Goal: Check status: Check status

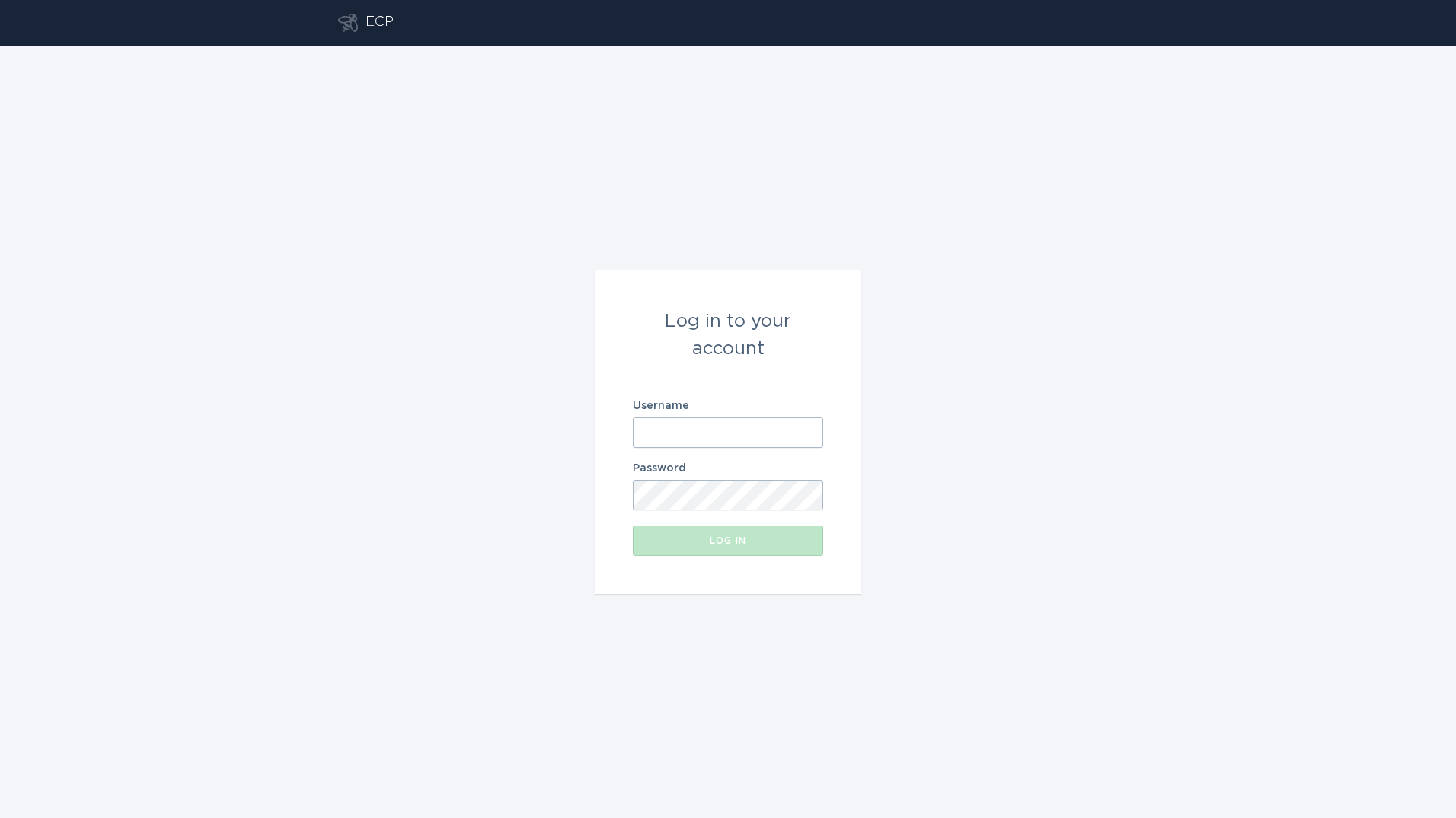
click at [761, 437] on input "Username" at bounding box center [728, 432] width 191 height 30
click at [713, 441] on input "Username" at bounding box center [728, 432] width 191 height 30
type input "[PERSON_NAME][EMAIL_ADDRESS][PERSON_NAME][DOMAIN_NAME]"
click at [633, 526] on button "Log in" at bounding box center [728, 540] width 191 height 30
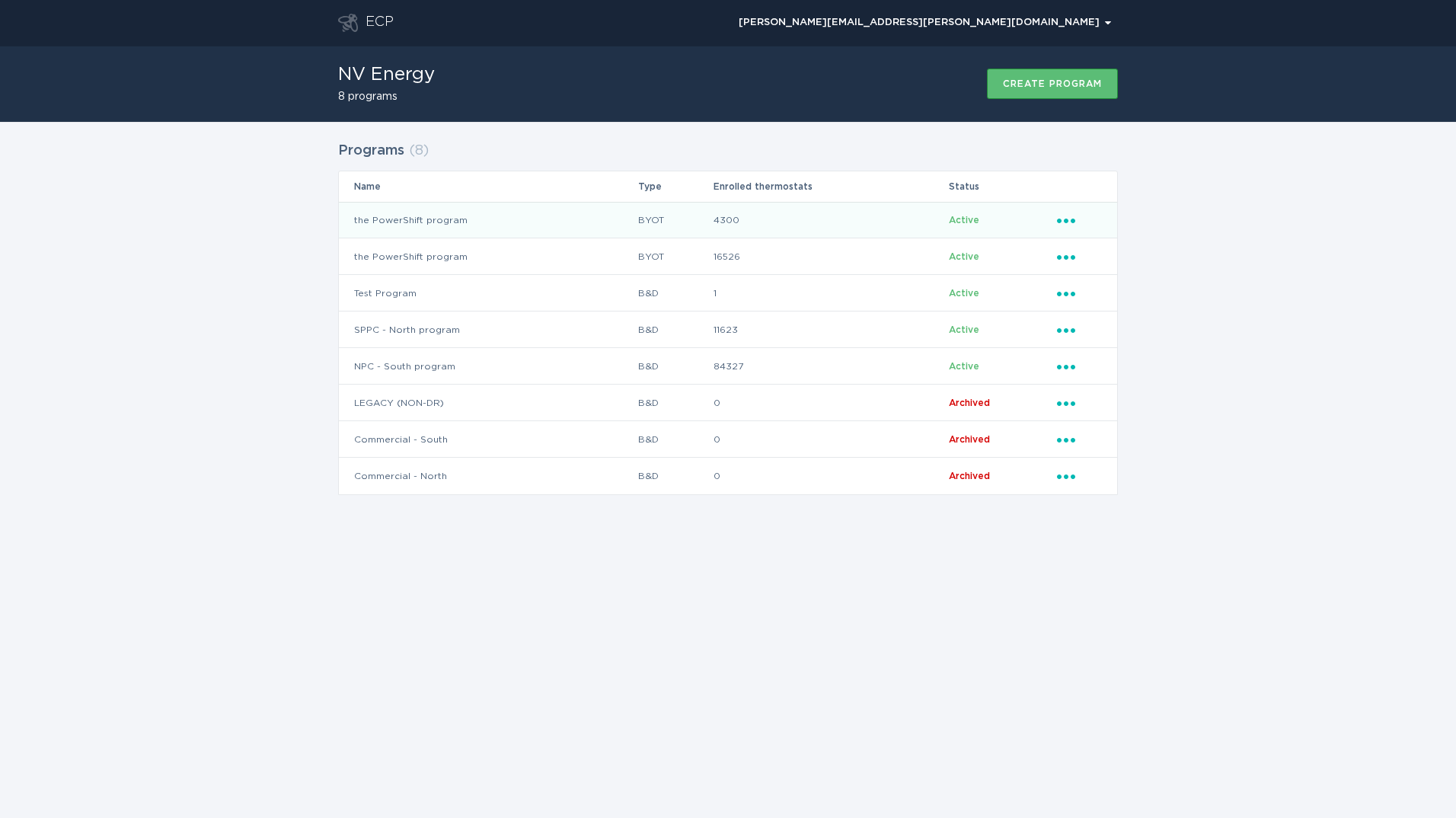
click at [493, 225] on td "the PowerShift program" at bounding box center [487, 220] width 299 height 37
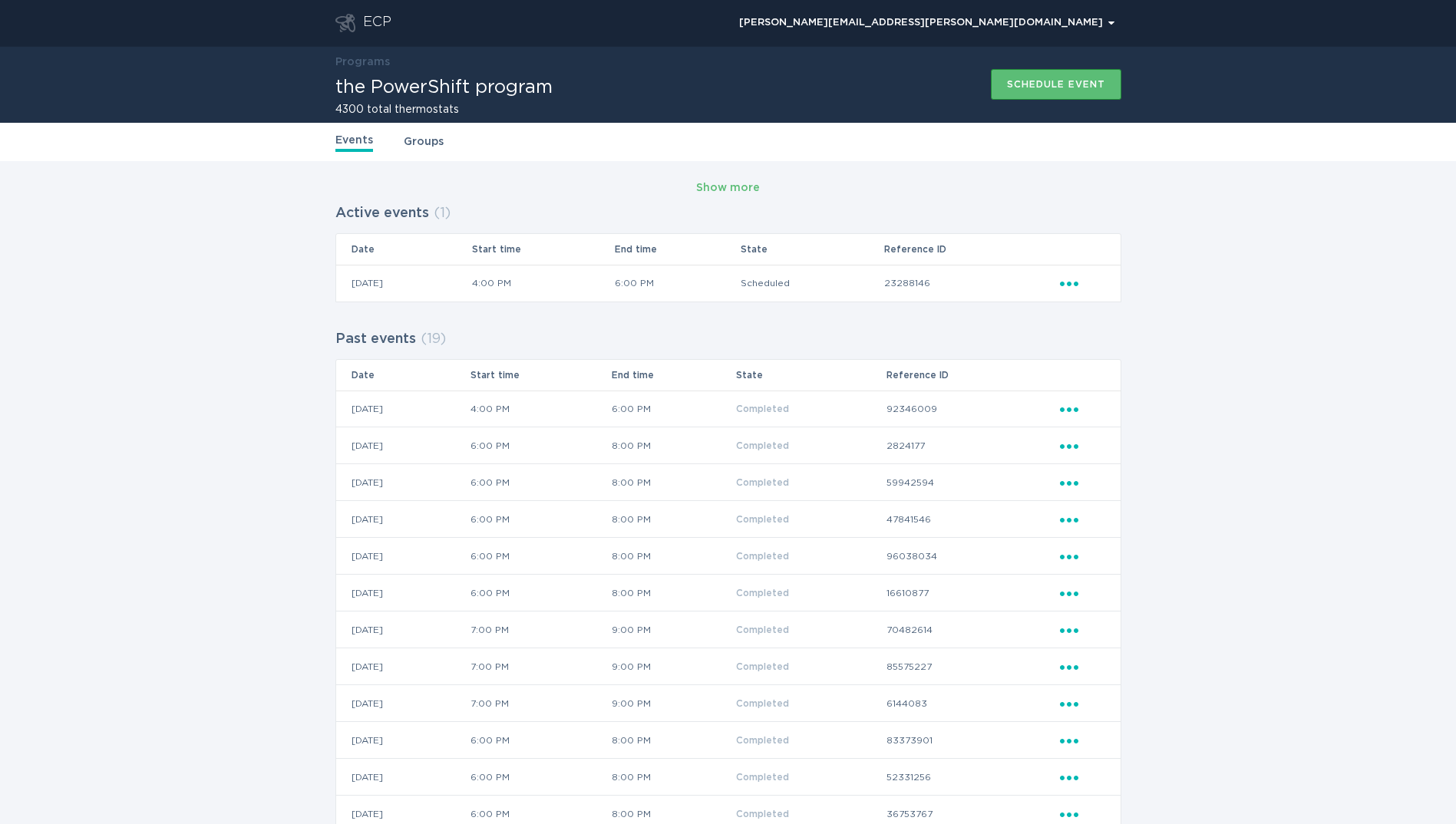
click at [367, 29] on div "ECP" at bounding box center [377, 23] width 28 height 18
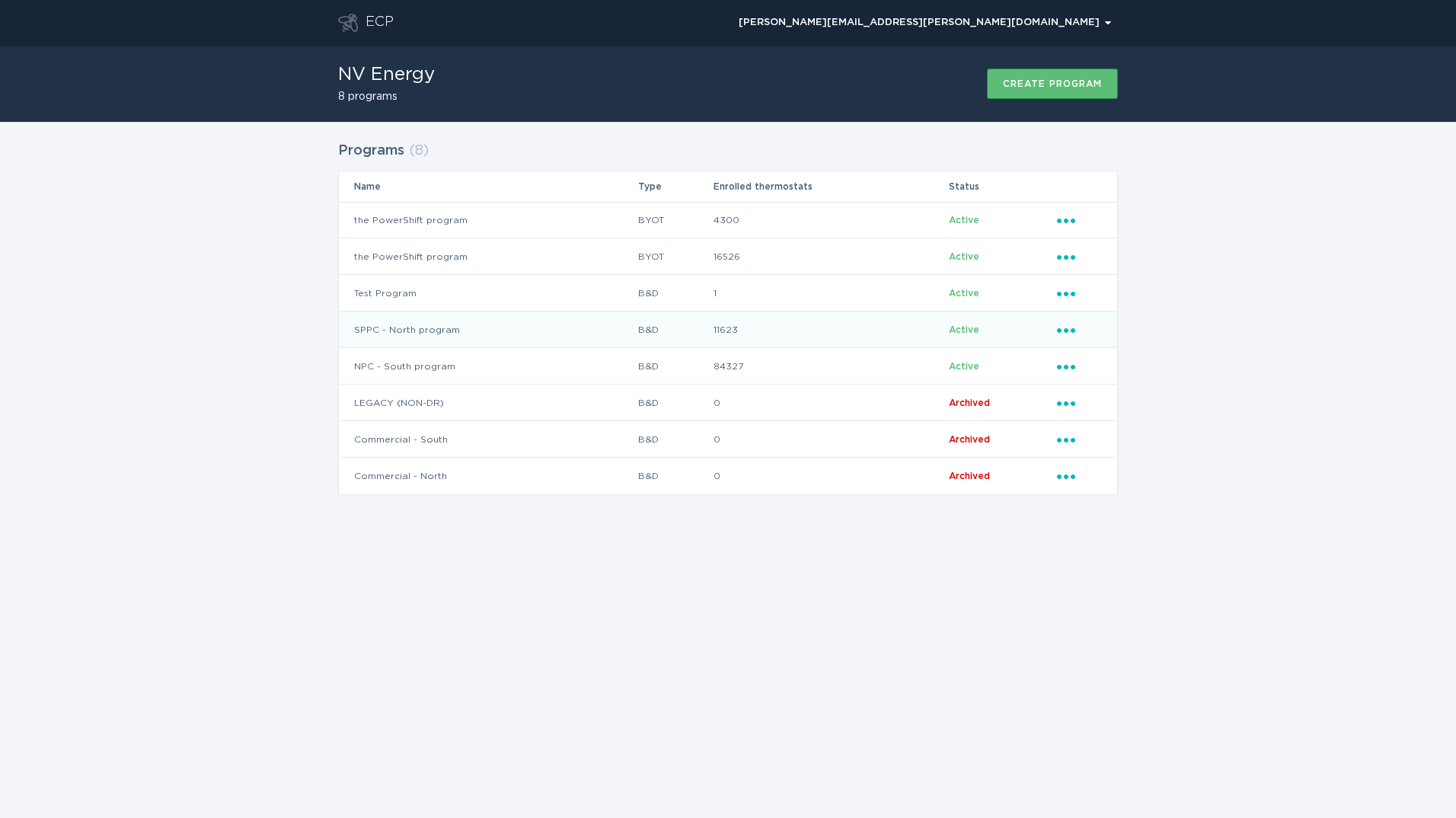
click at [447, 325] on td "SPPC - North program" at bounding box center [487, 330] width 299 height 37
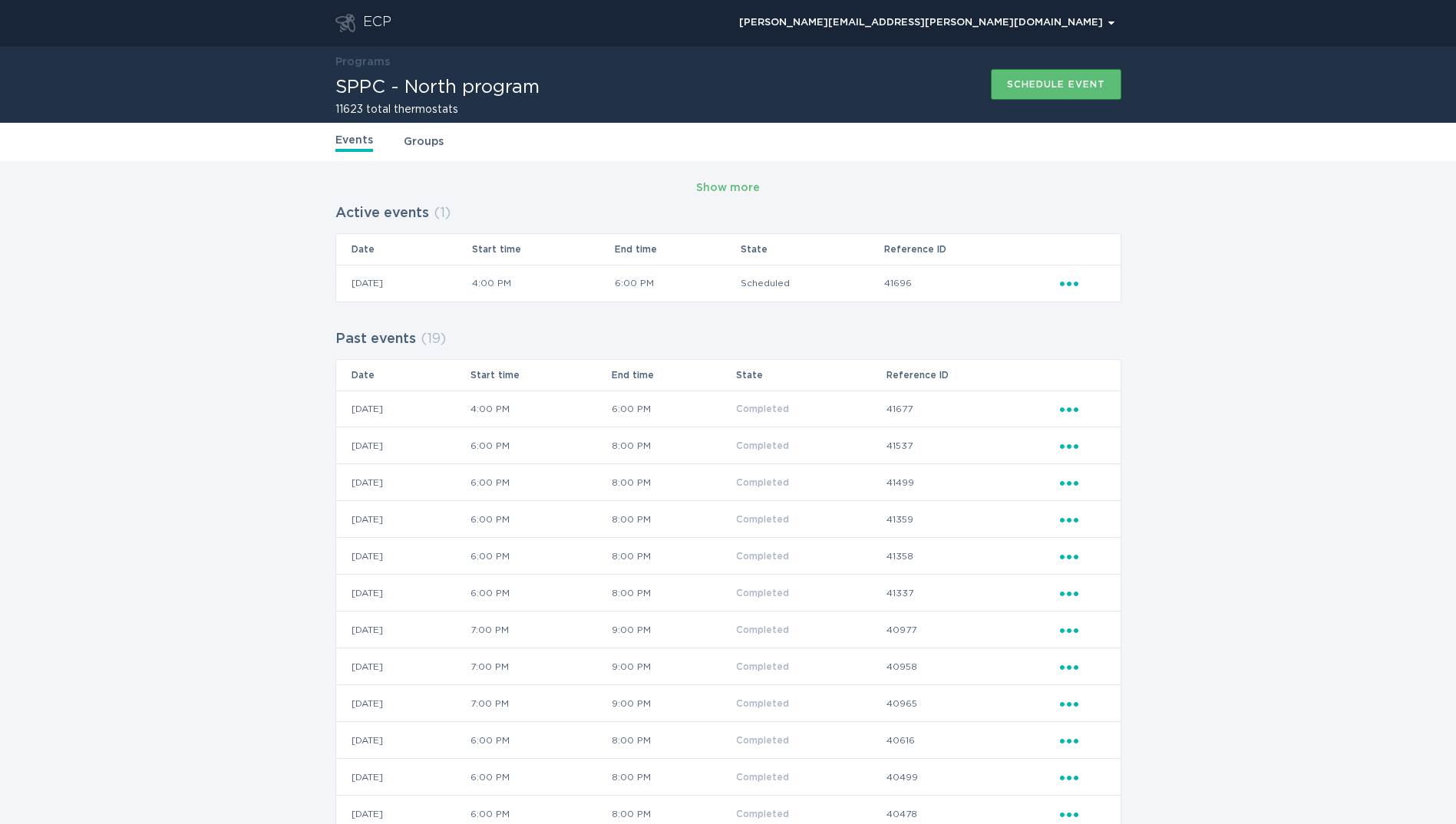
drag, startPoint x: 55, startPoint y: 375, endPoint x: 86, endPoint y: 389, distance: 34.0
click at [55, 375] on div "Show more Active events ( 1 ) Date Start time End time State Reference ID [DATE…" at bounding box center [728, 645] width 1456 height 968
